Goal: Book appointment/travel/reservation

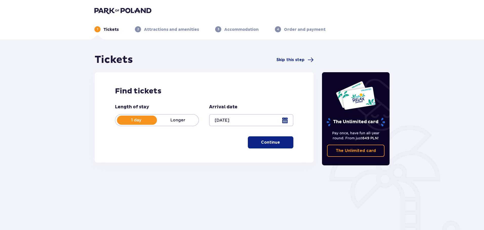
click at [272, 144] on p "Continue" at bounding box center [270, 143] width 19 height 6
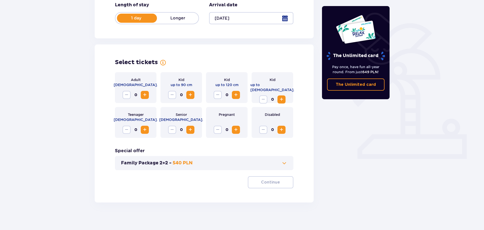
scroll to position [105, 0]
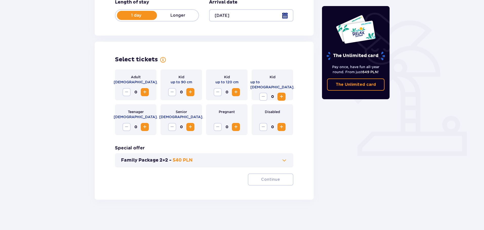
click at [146, 91] on span "Increase" at bounding box center [145, 92] width 6 height 6
click at [280, 94] on span "Increase" at bounding box center [281, 97] width 6 height 6
click at [145, 128] on span "Increase" at bounding box center [145, 127] width 6 height 6
click at [271, 182] on p "Continue" at bounding box center [270, 180] width 19 height 6
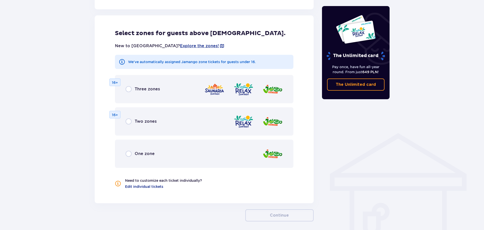
scroll to position [281, 0]
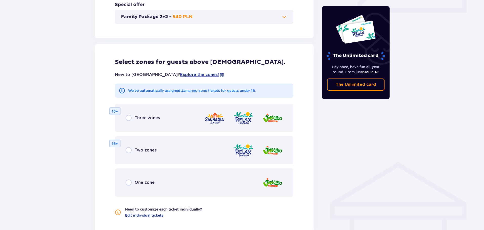
click at [130, 118] on input "radio" at bounding box center [128, 118] width 6 height 6
radio input "true"
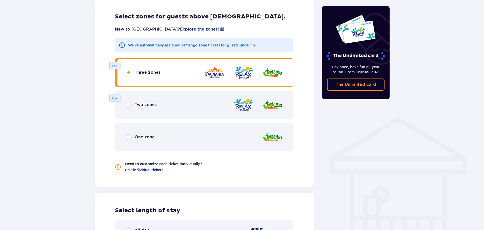
scroll to position [287, 0]
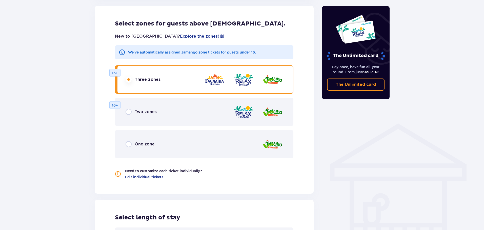
click at [129, 114] on input "radio" at bounding box center [128, 112] width 6 height 6
radio input "true"
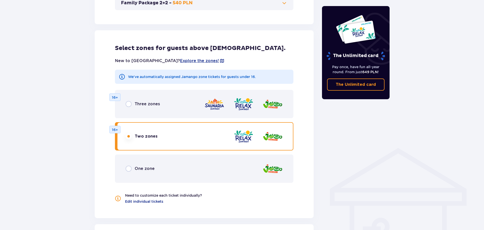
scroll to position [262, 0]
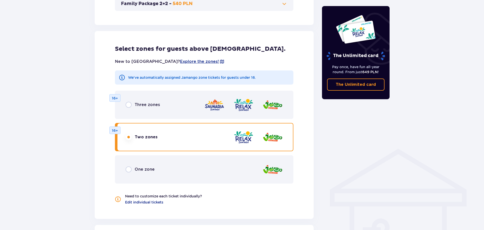
click at [130, 105] on input "radio" at bounding box center [128, 105] width 6 height 6
radio input "true"
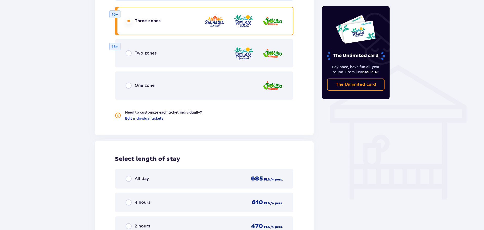
scroll to position [414, 0]
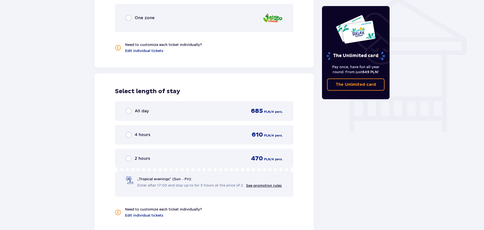
click at [132, 157] on div "2 hours" at bounding box center [137, 159] width 25 height 6
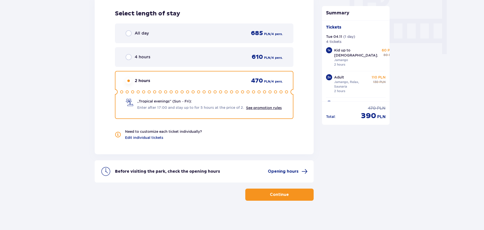
scroll to position [493, 0]
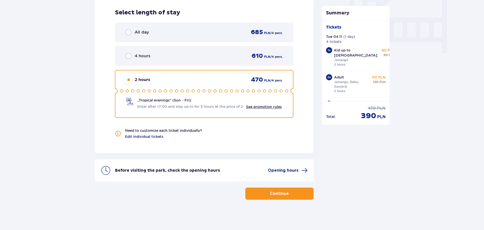
click at [260, 193] on button "Continue" at bounding box center [279, 194] width 68 height 12
